Goal: Task Accomplishment & Management: Use online tool/utility

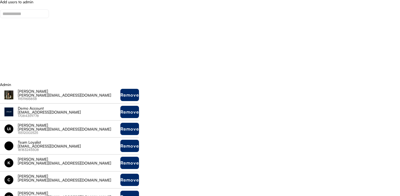
select select
click at [38, 14] on input "input" at bounding box center [24, 13] width 49 height 9
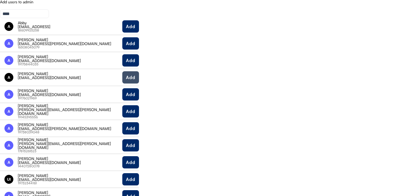
type input "****"
drag, startPoint x: 128, startPoint y: 80, endPoint x: 127, endPoint y: 85, distance: 4.3
click at [128, 80] on button "Add" at bounding box center [130, 77] width 17 height 12
select select
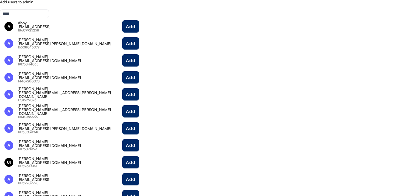
select select
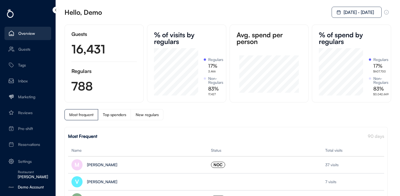
scroll to position [47, 44]
